Goal: Information Seeking & Learning: Learn about a topic

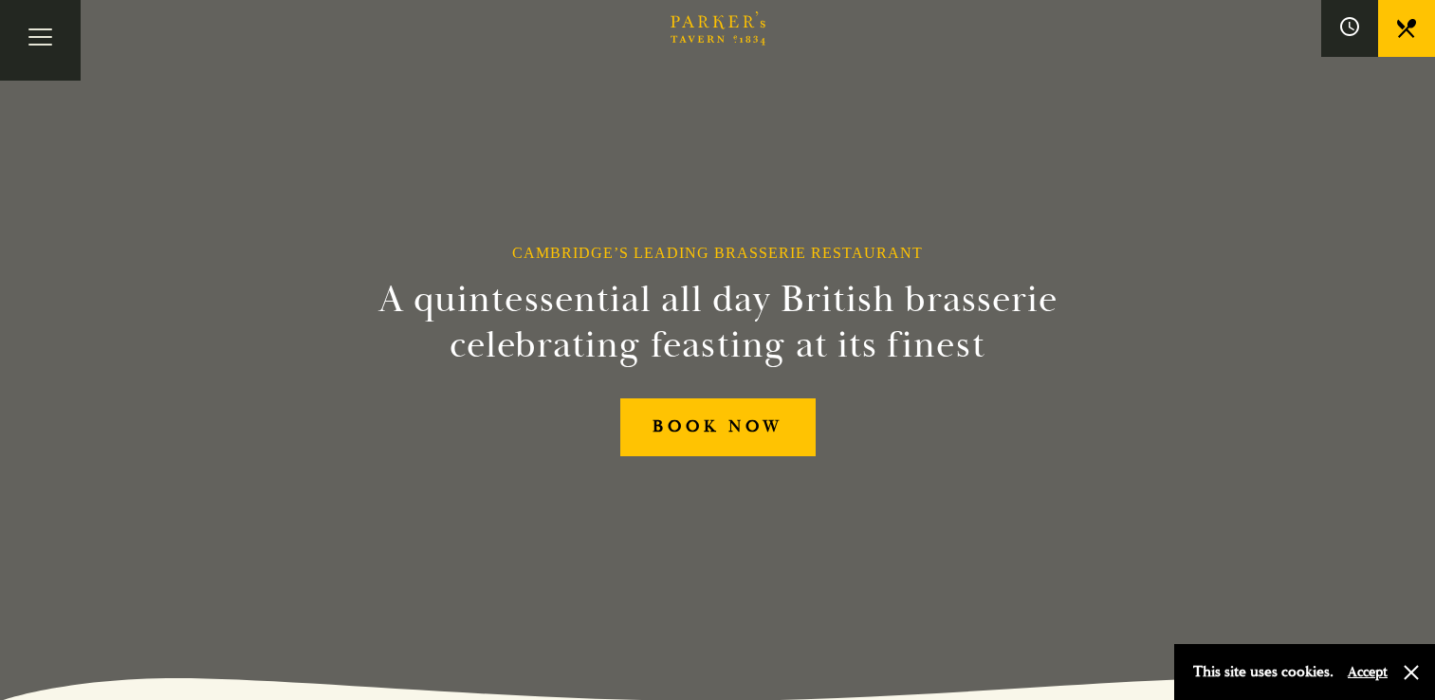
click at [497, 450] on div "BOOK NOW" at bounding box center [717, 427] width 757 height 58
click at [42, 34] on button "Toggle navigation" at bounding box center [40, 40] width 81 height 81
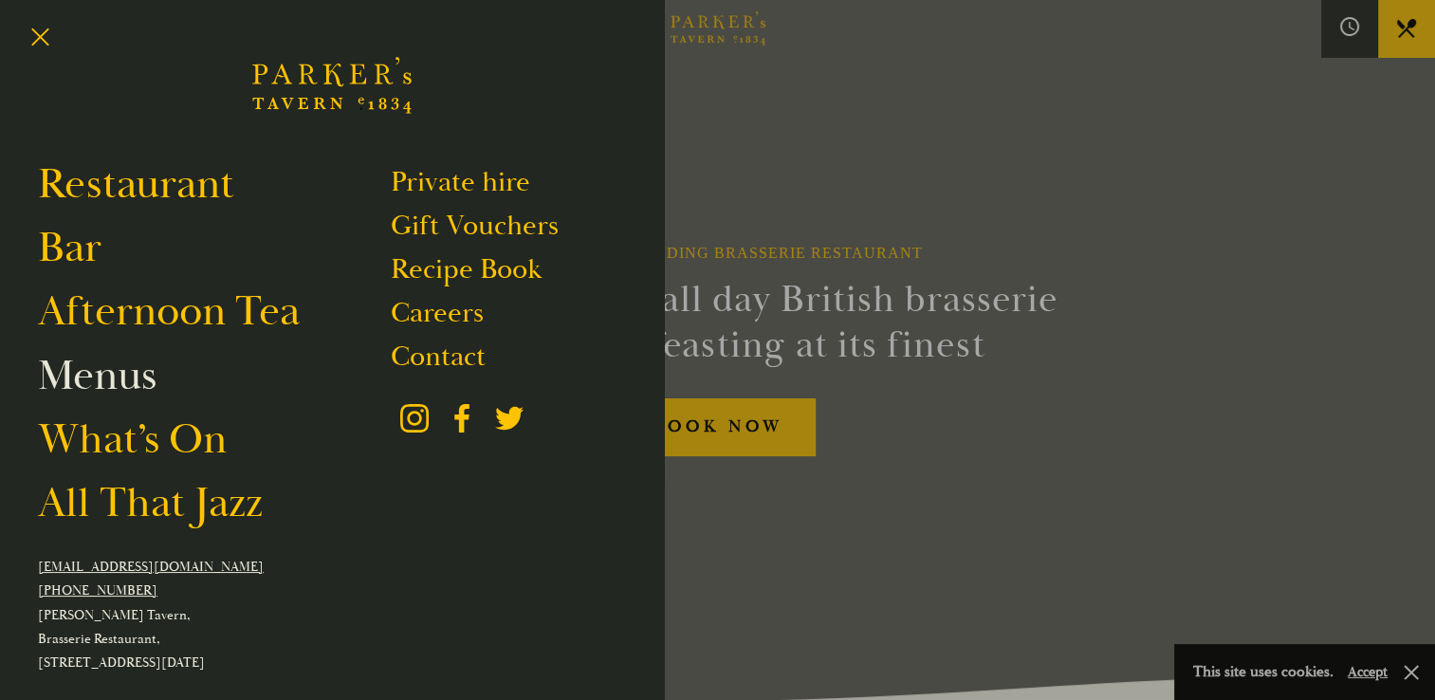
click at [114, 380] on link "Menus" at bounding box center [97, 375] width 119 height 53
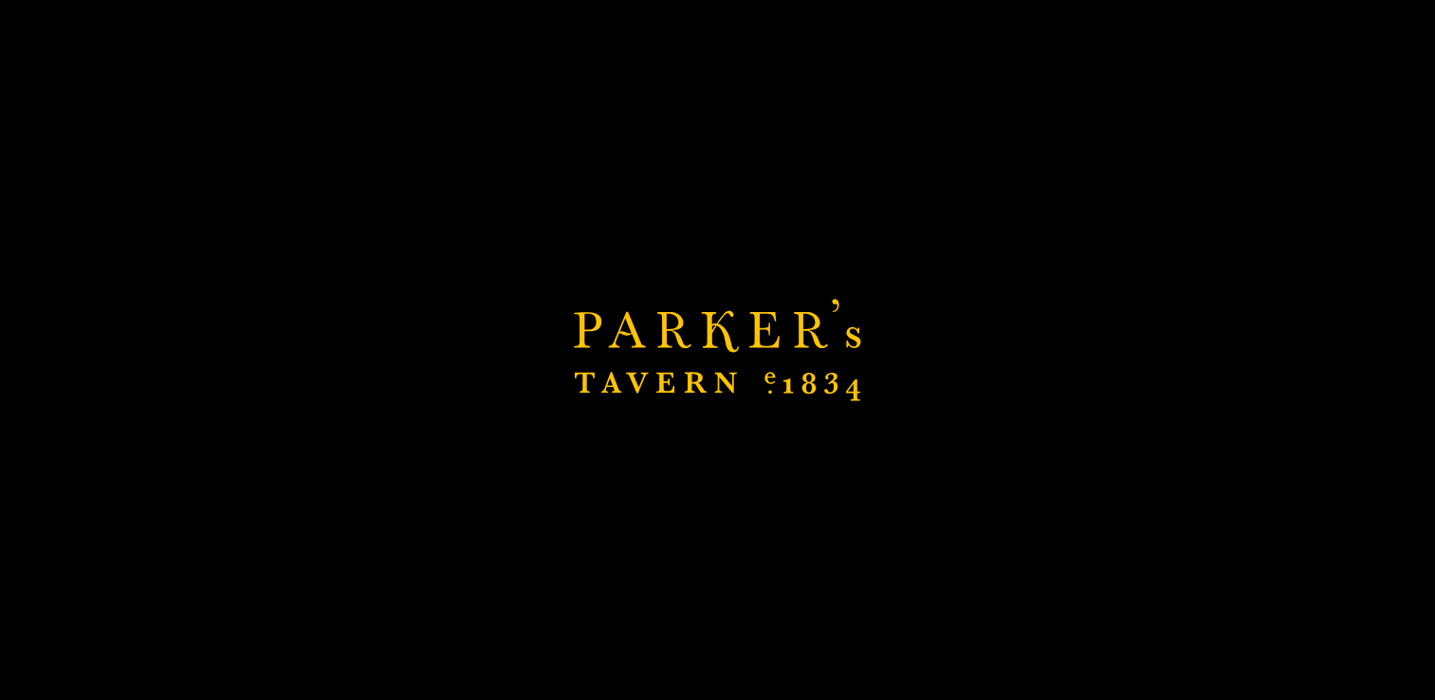
click at [114, 380] on div "Brasserie Restaurant Cambridge | Parker's Tavern Cambridge Parker's Tavern is a…" at bounding box center [717, 350] width 1435 height 700
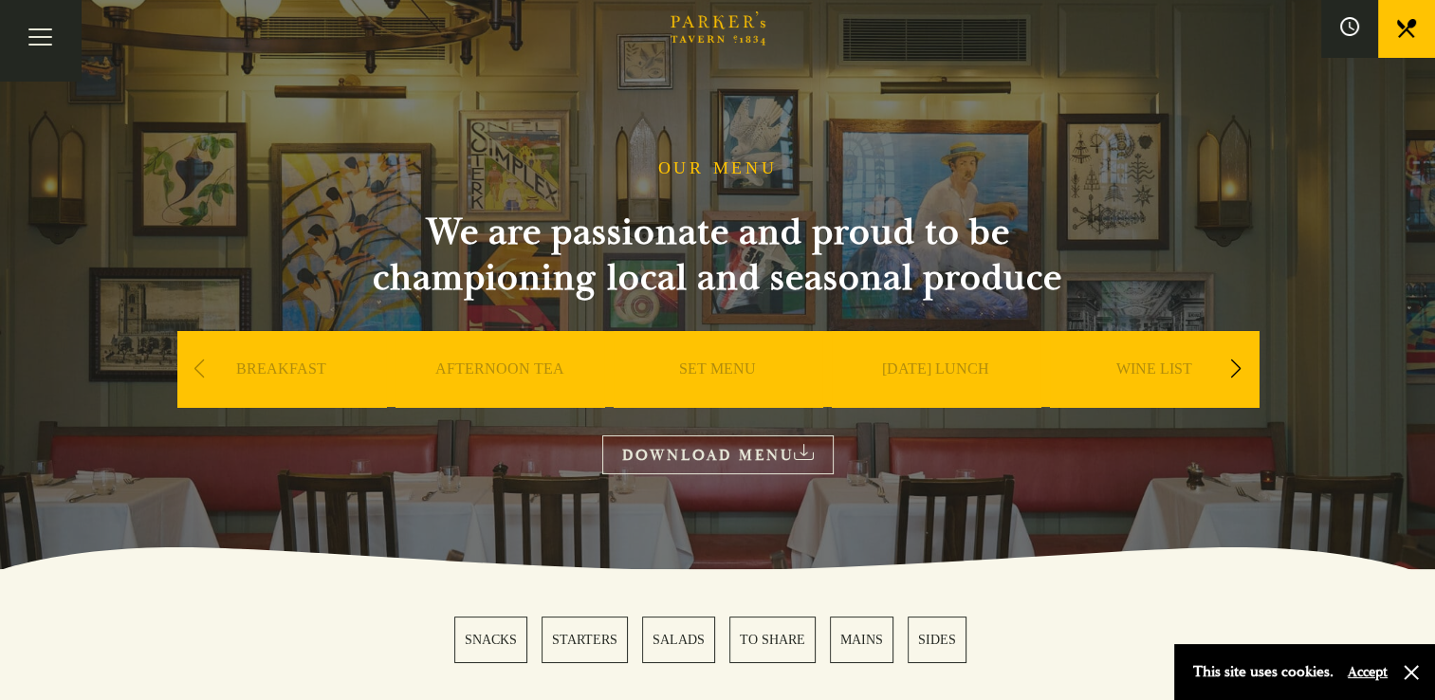
click at [1236, 368] on div "Next slide" at bounding box center [1236, 369] width 26 height 42
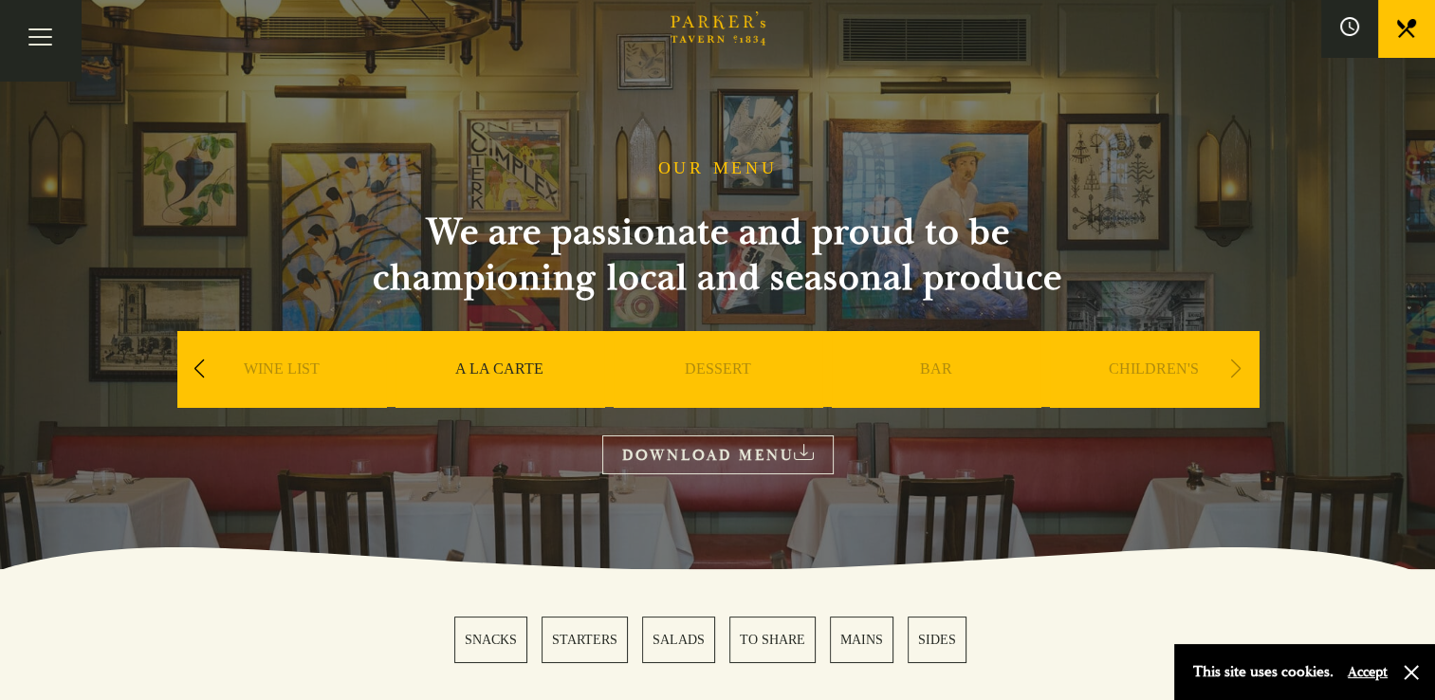
click at [1236, 368] on div "Next slide" at bounding box center [1236, 369] width 26 height 42
click at [194, 358] on div "Previous slide" at bounding box center [200, 369] width 26 height 42
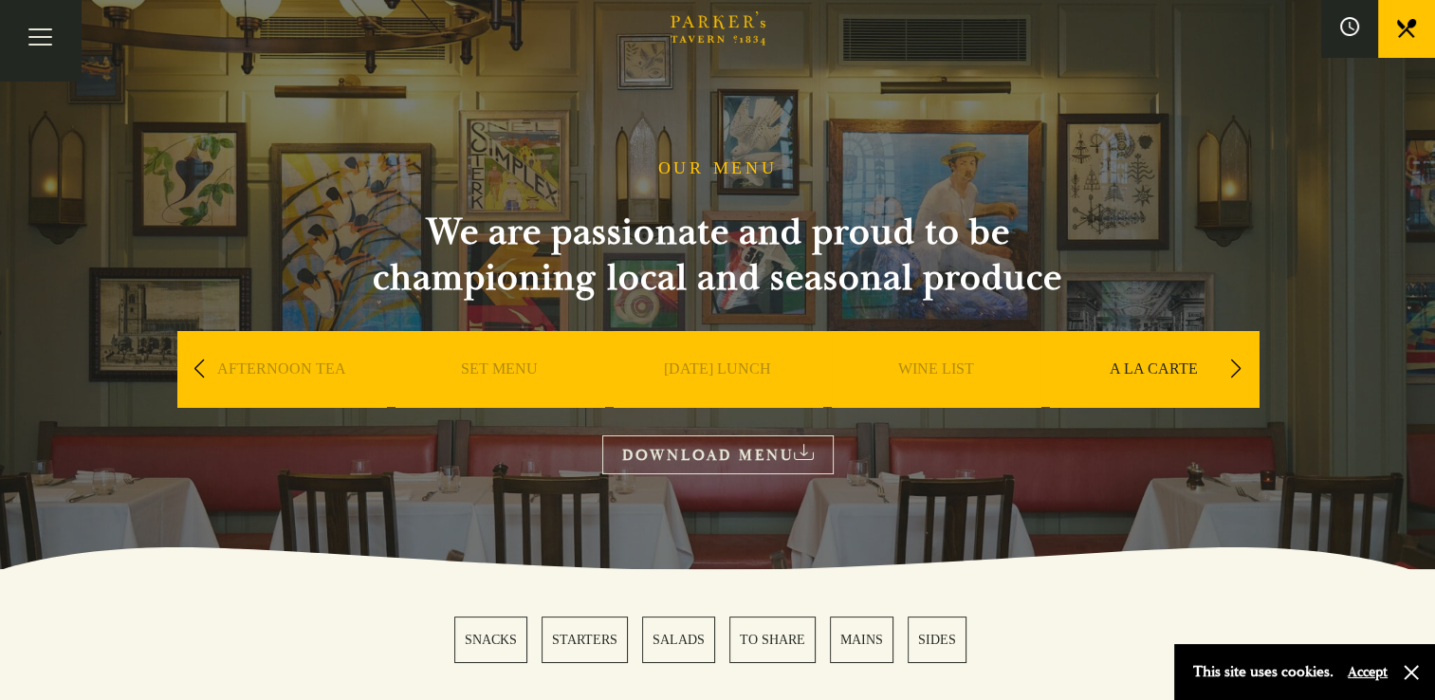
click at [194, 358] on div "Previous slide" at bounding box center [200, 369] width 26 height 42
click at [39, 29] on button "Toggle navigation" at bounding box center [40, 40] width 81 height 81
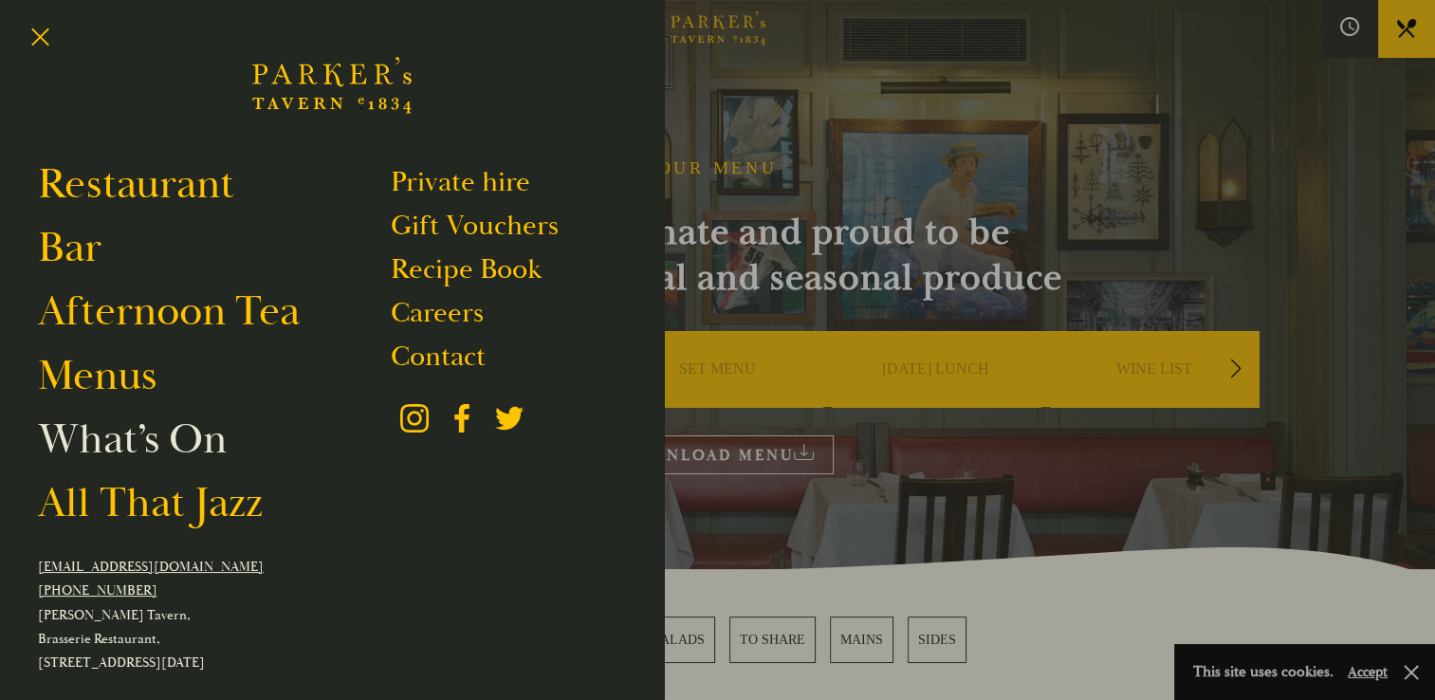
click at [119, 443] on link "What’s On" at bounding box center [132, 438] width 189 height 53
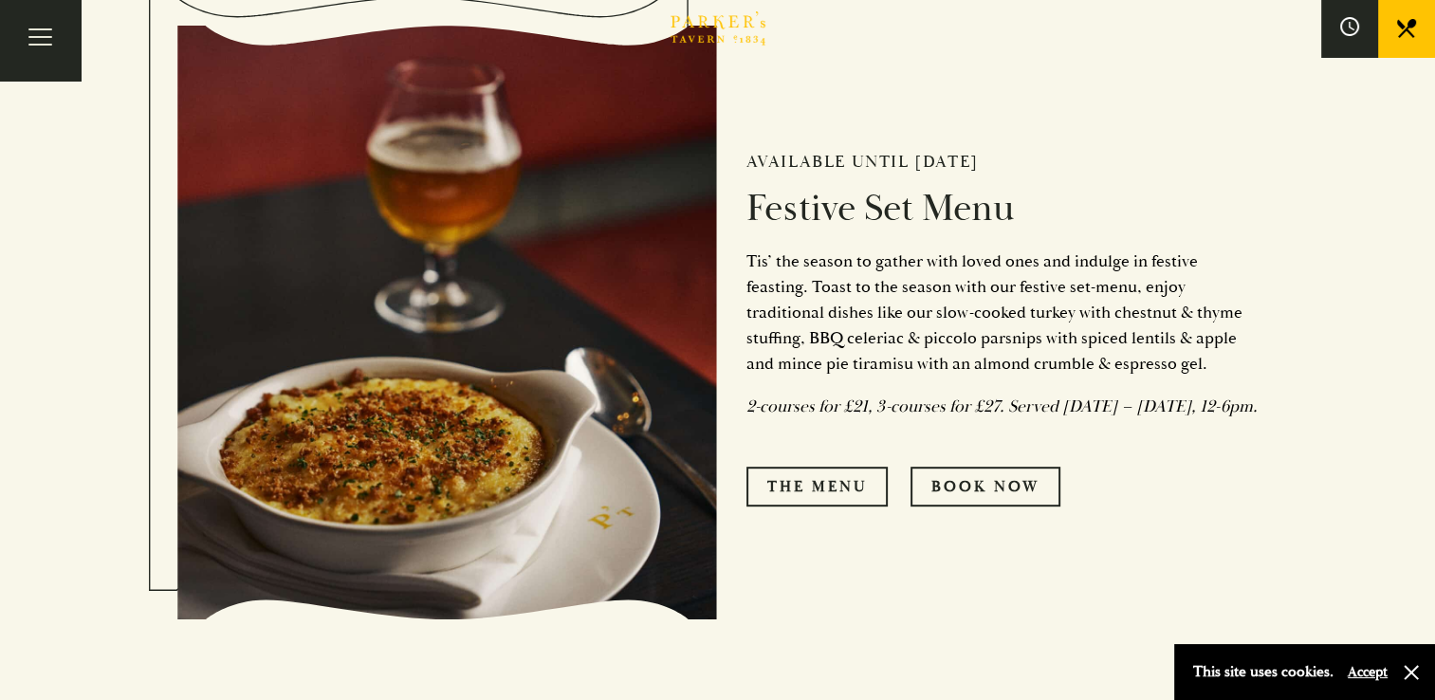
scroll to position [751, 0]
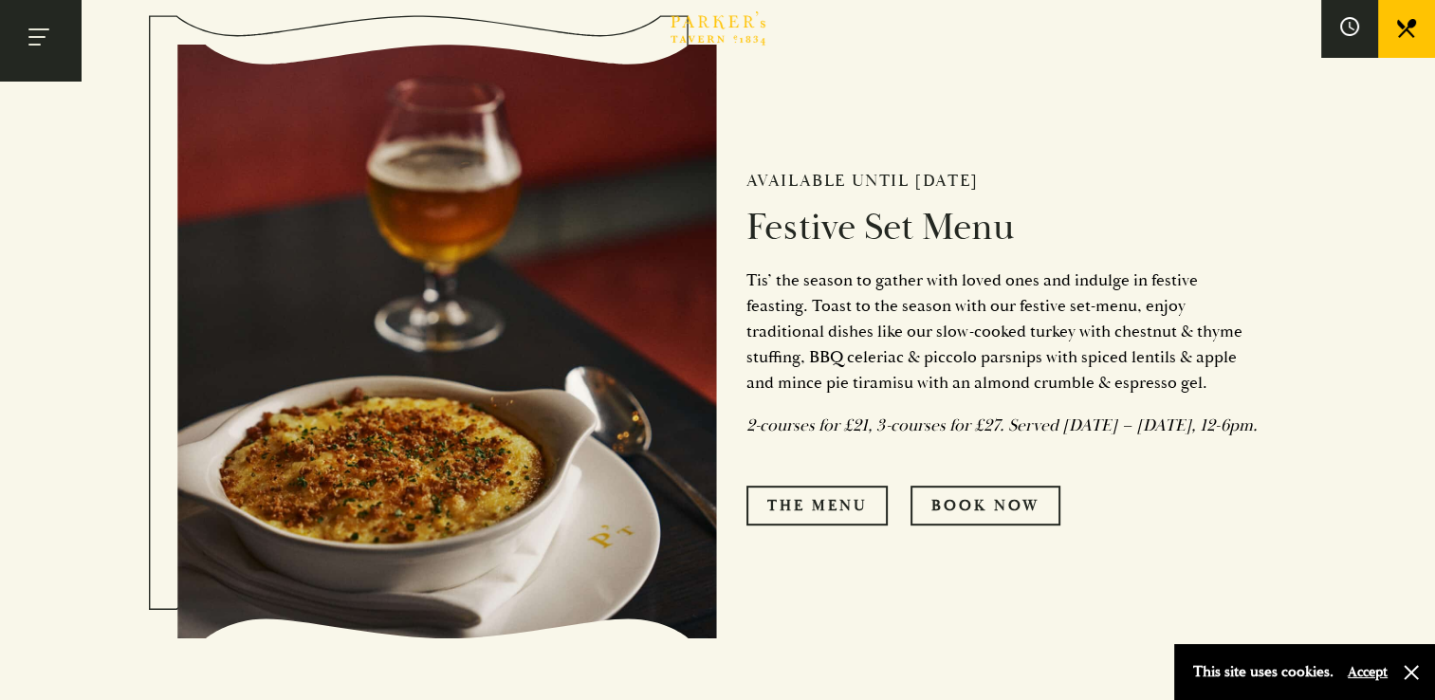
click at [36, 20] on button "Toggle navigation" at bounding box center [40, 40] width 81 height 81
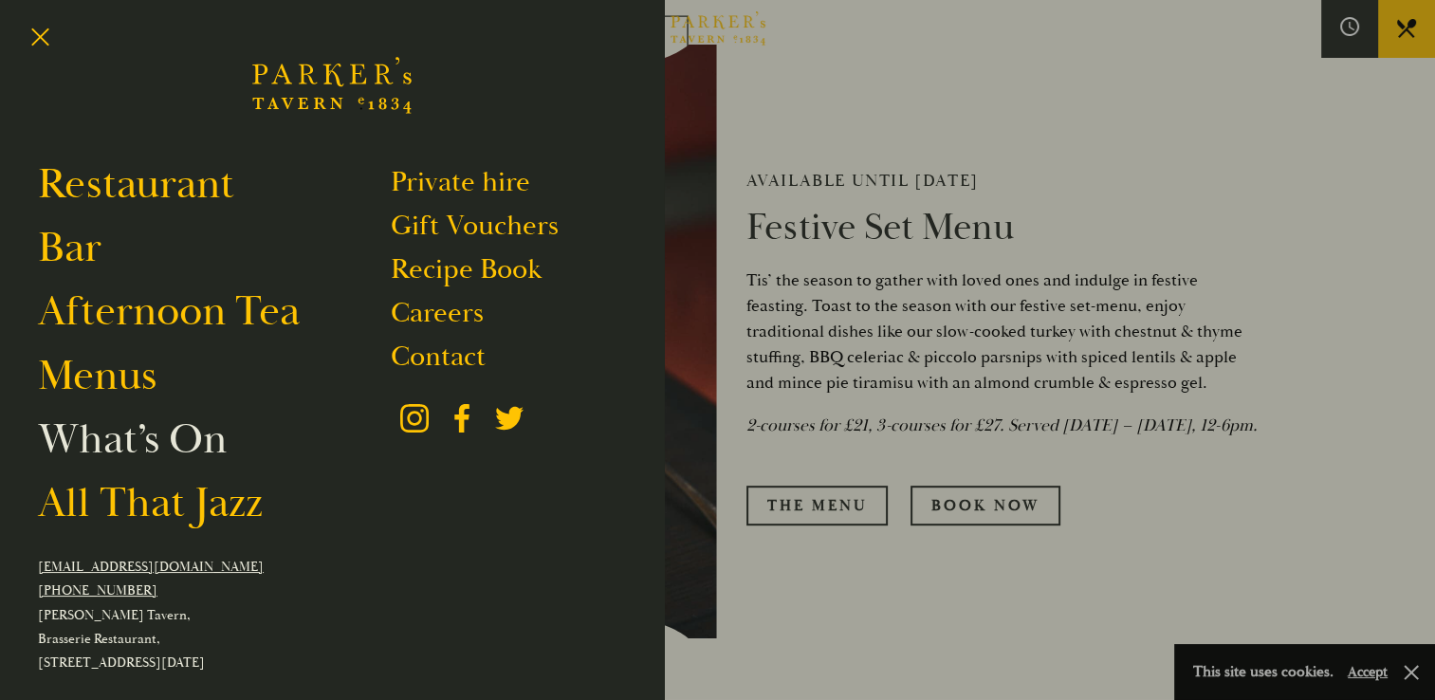
click at [104, 438] on link "What’s On" at bounding box center [132, 438] width 189 height 53
click at [1011, 355] on div at bounding box center [717, 350] width 1435 height 700
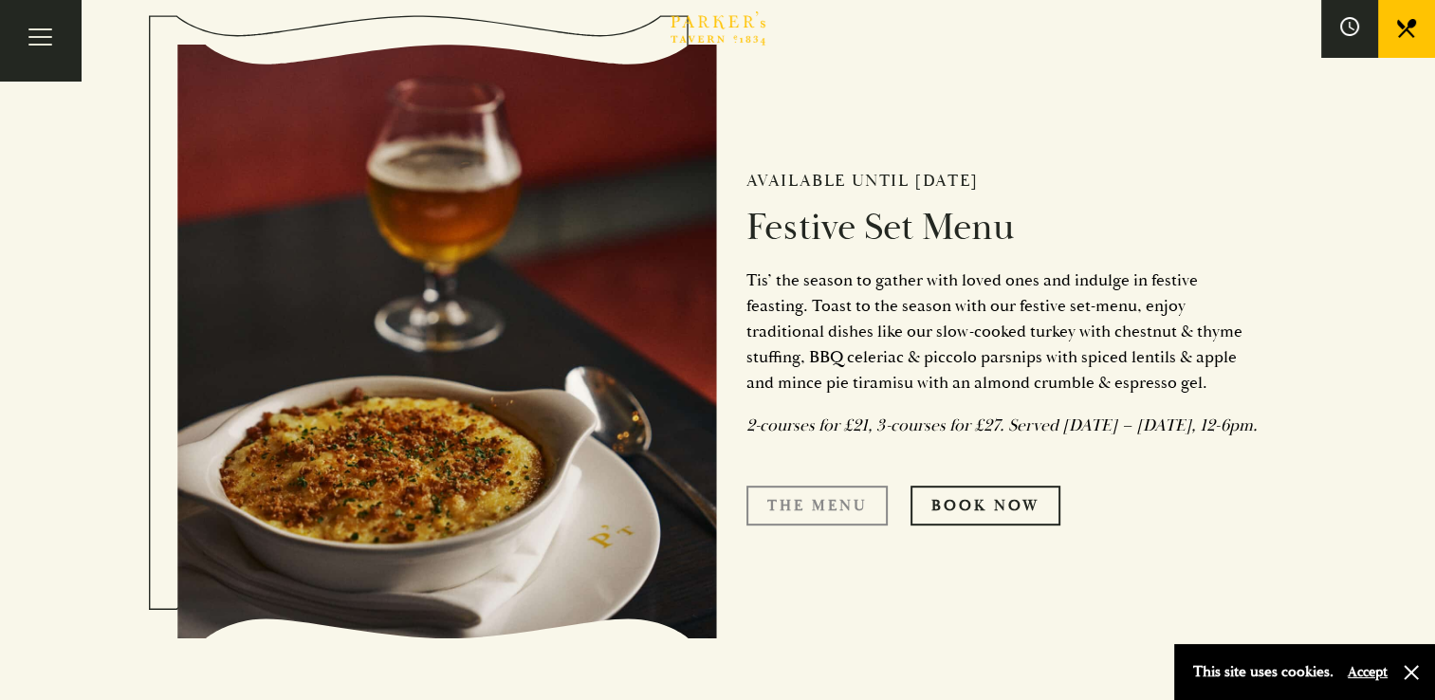
click at [806, 520] on link "The Menu" at bounding box center [816, 505] width 141 height 40
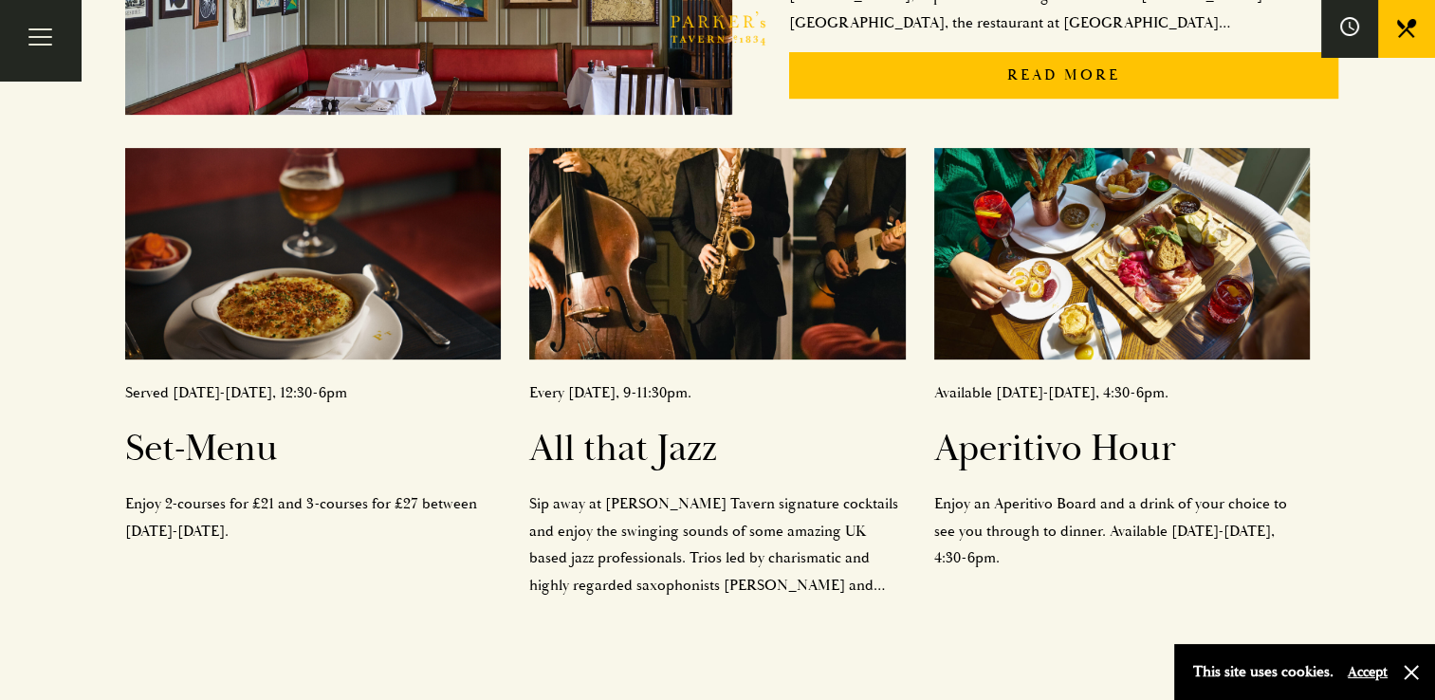
scroll to position [702, 0]
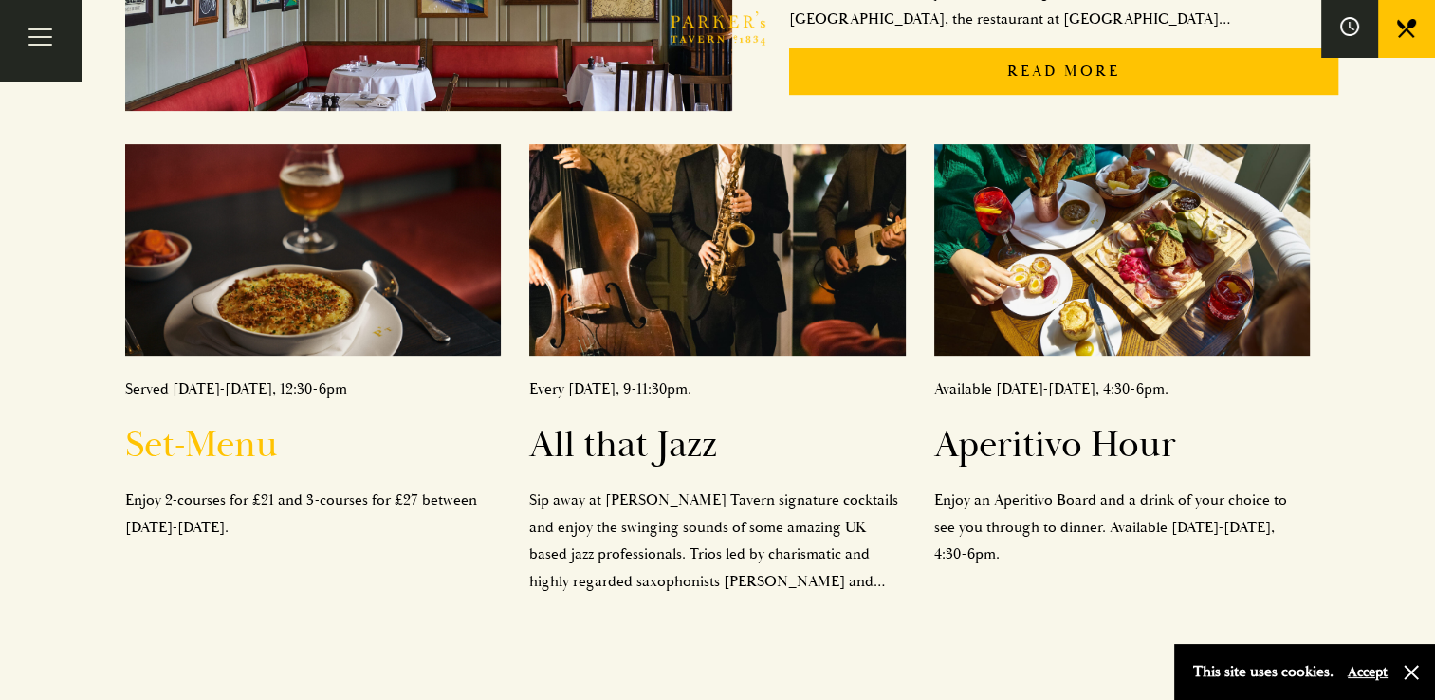
click at [192, 458] on h2 "Set-Menu" at bounding box center [312, 445] width 375 height 46
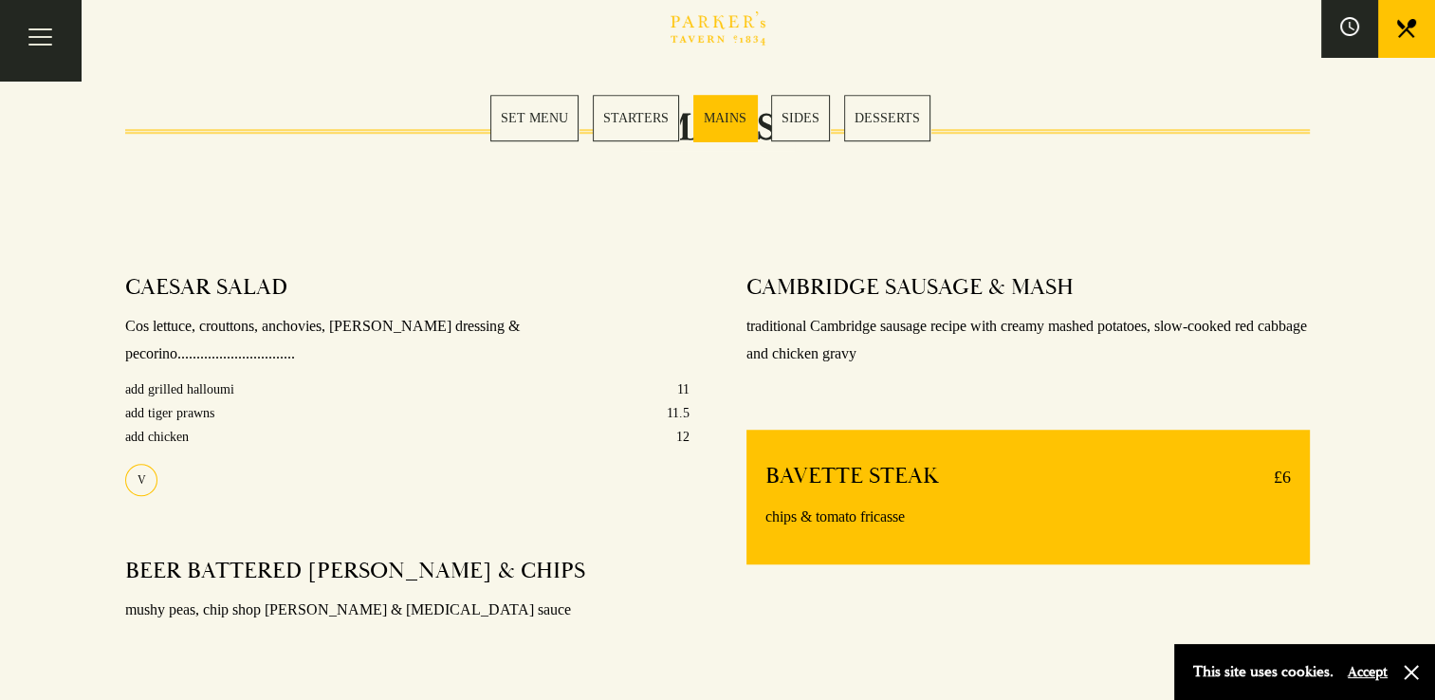
scroll to position [1382, 0]
